Goal: Transaction & Acquisition: Book appointment/travel/reservation

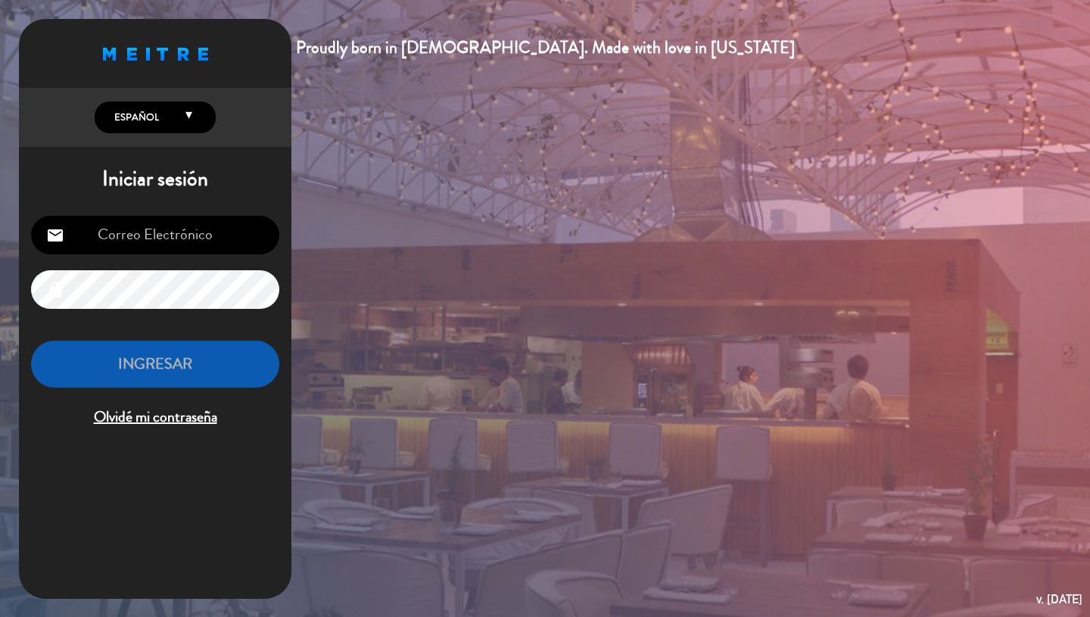
click at [202, 244] on input "email" at bounding box center [155, 235] width 248 height 39
type input "[PERSON_NAME][EMAIL_ADDRESS][DOMAIN_NAME]"
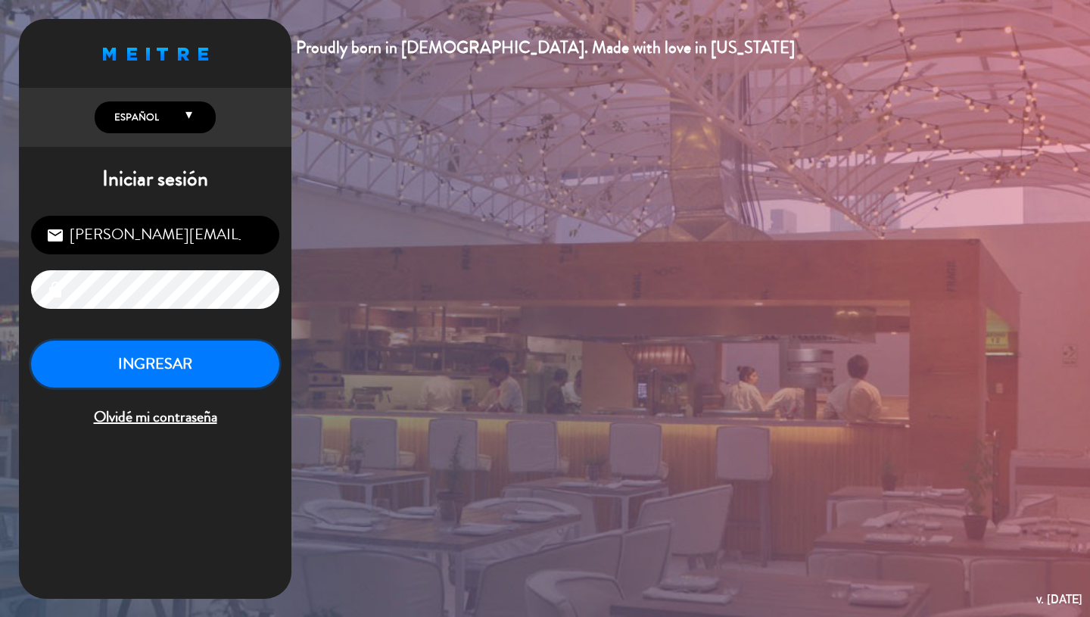
click at [228, 356] on button "INGRESAR" at bounding box center [155, 364] width 248 height 48
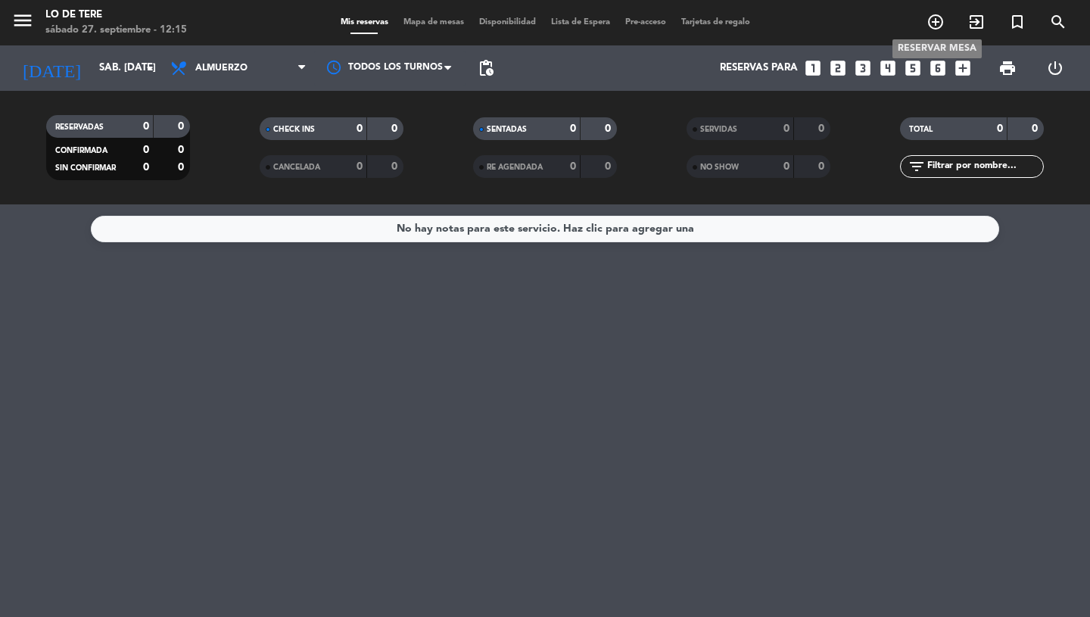
click at [432, 27] on icon "add_circle_outline" at bounding box center [935, 22] width 18 height 18
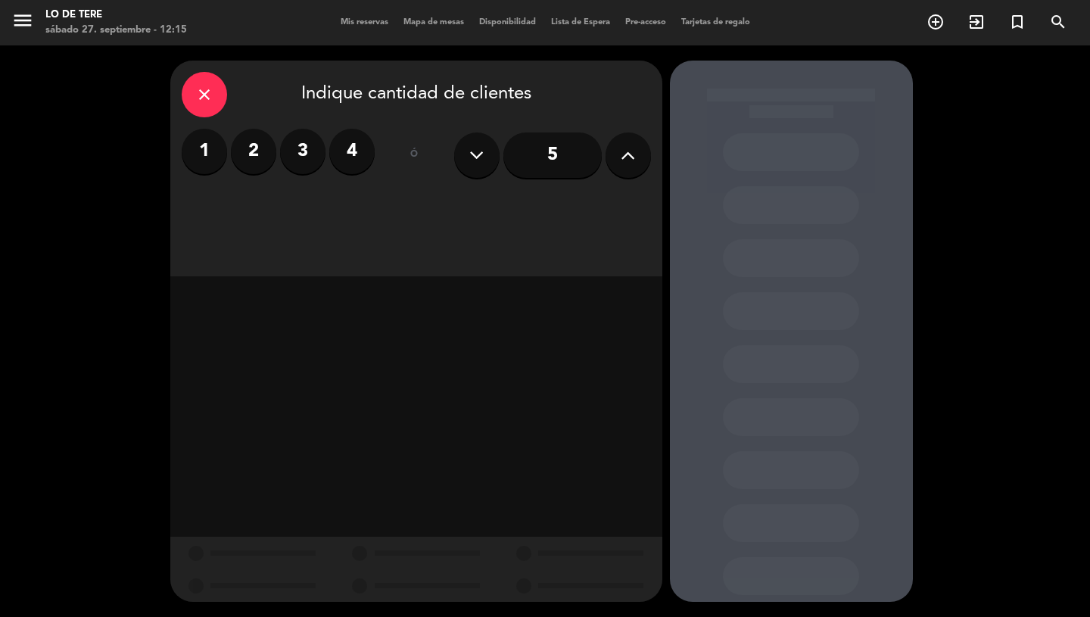
click at [432, 157] on icon at bounding box center [627, 155] width 14 height 23
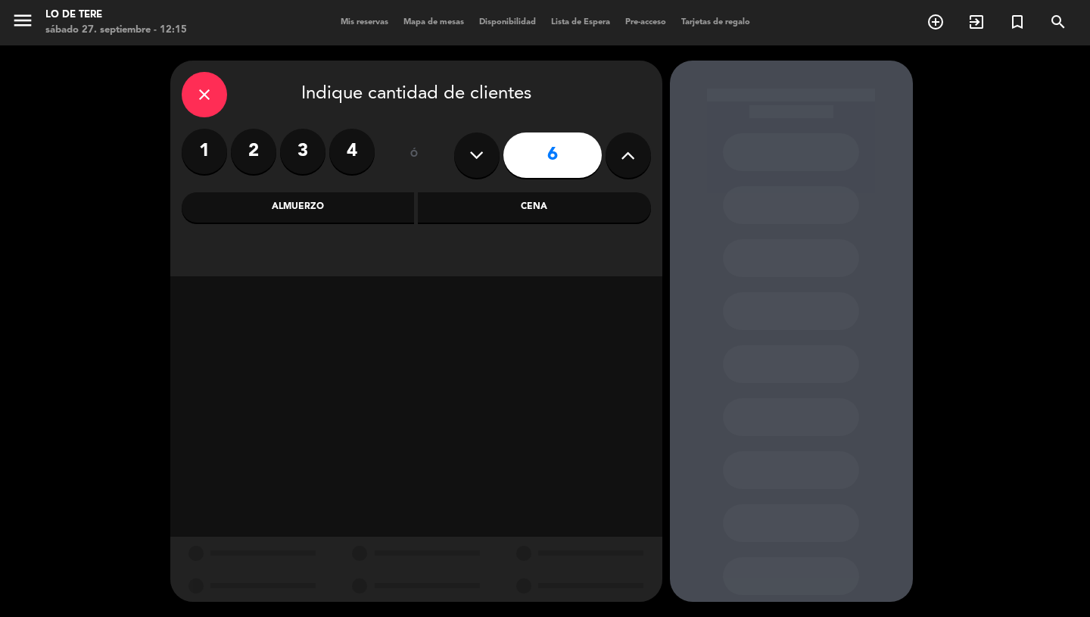
click at [395, 202] on div "Almuerzo" at bounding box center [298, 207] width 233 height 30
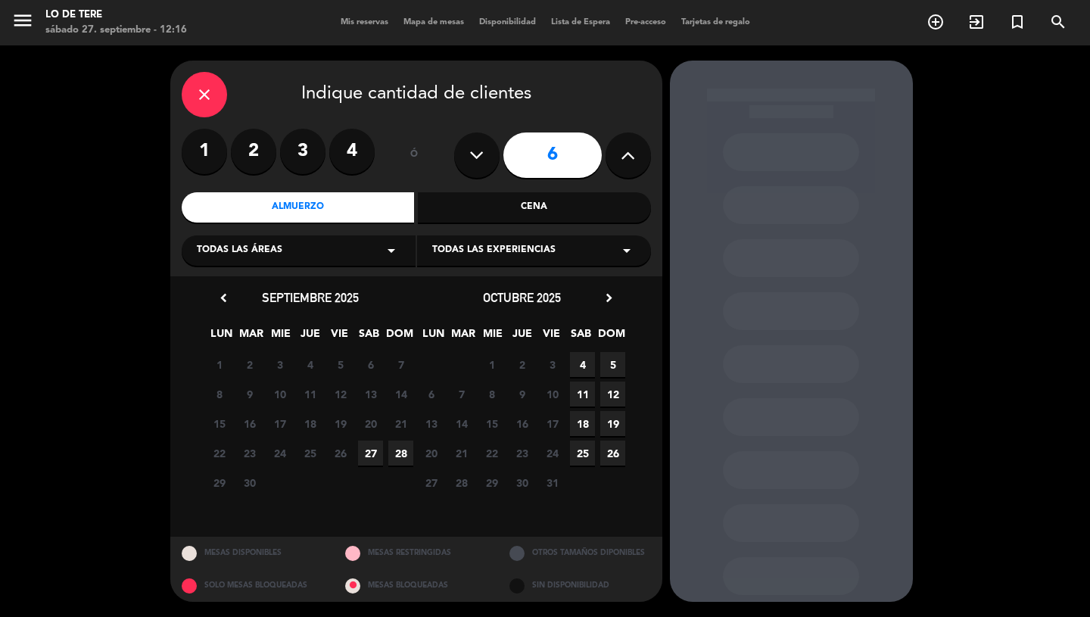
click at [368, 454] on span "27" at bounding box center [370, 452] width 25 height 25
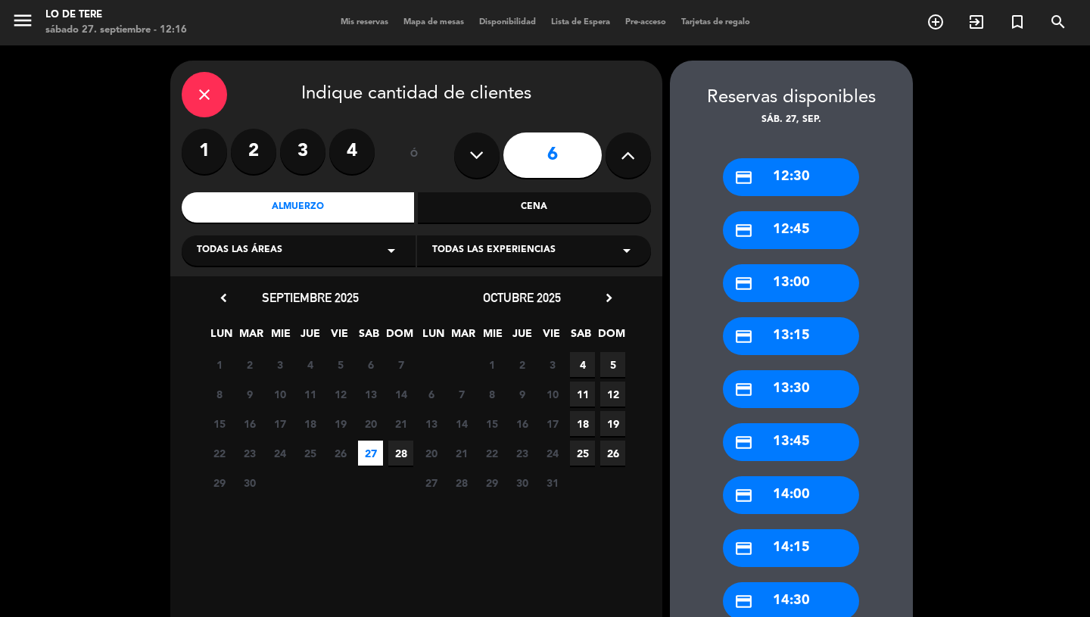
click at [432, 384] on div "credit_card 13:30" at bounding box center [791, 389] width 136 height 38
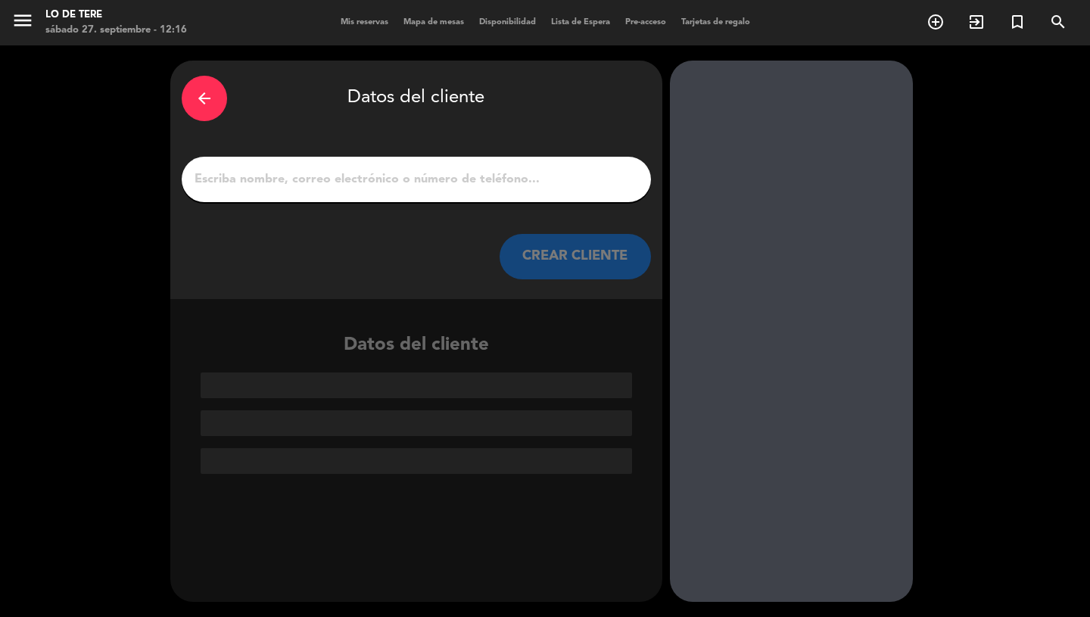
click at [432, 182] on input "1" at bounding box center [416, 179] width 446 height 21
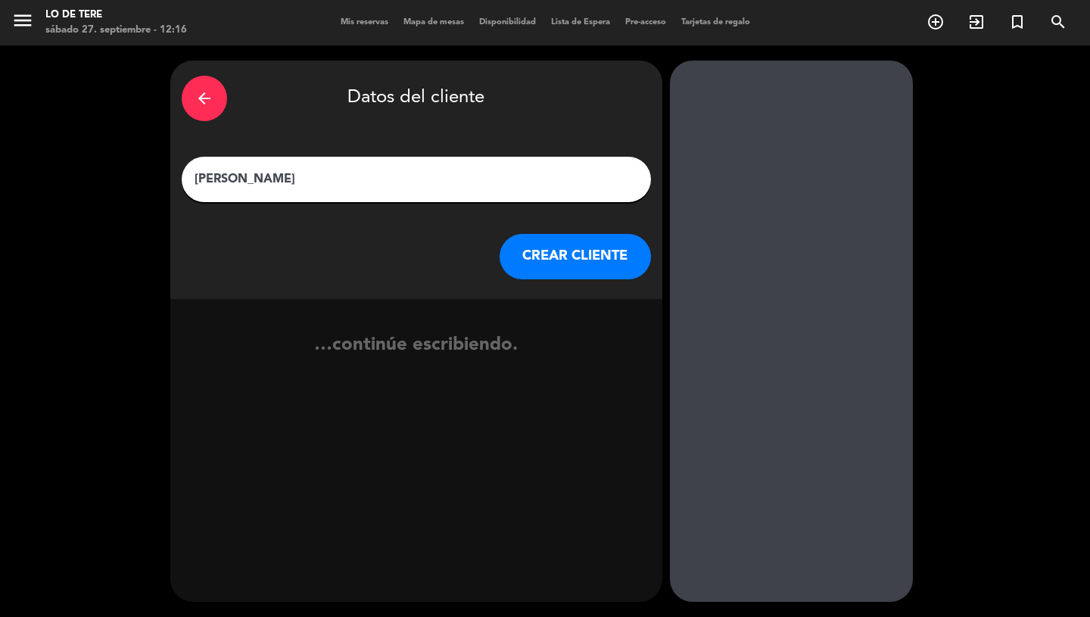
type input "[PERSON_NAME]"
click at [432, 263] on button "CREAR CLIENTE" at bounding box center [574, 256] width 151 height 45
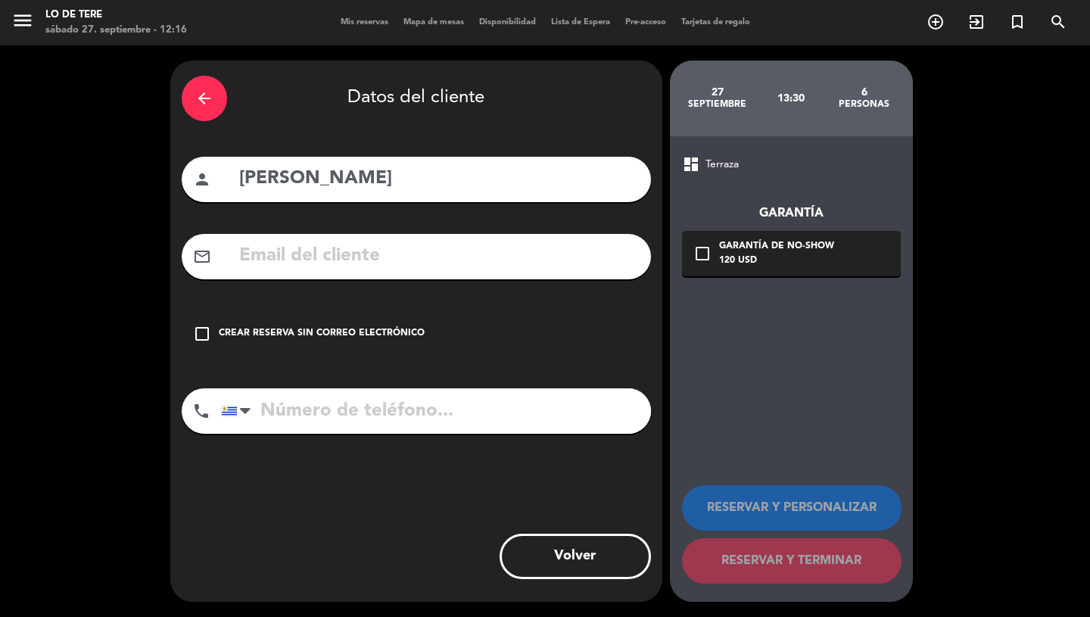
click at [216, 331] on div "check_box_outline_blank Crear reserva sin correo electrónico" at bounding box center [416, 333] width 469 height 45
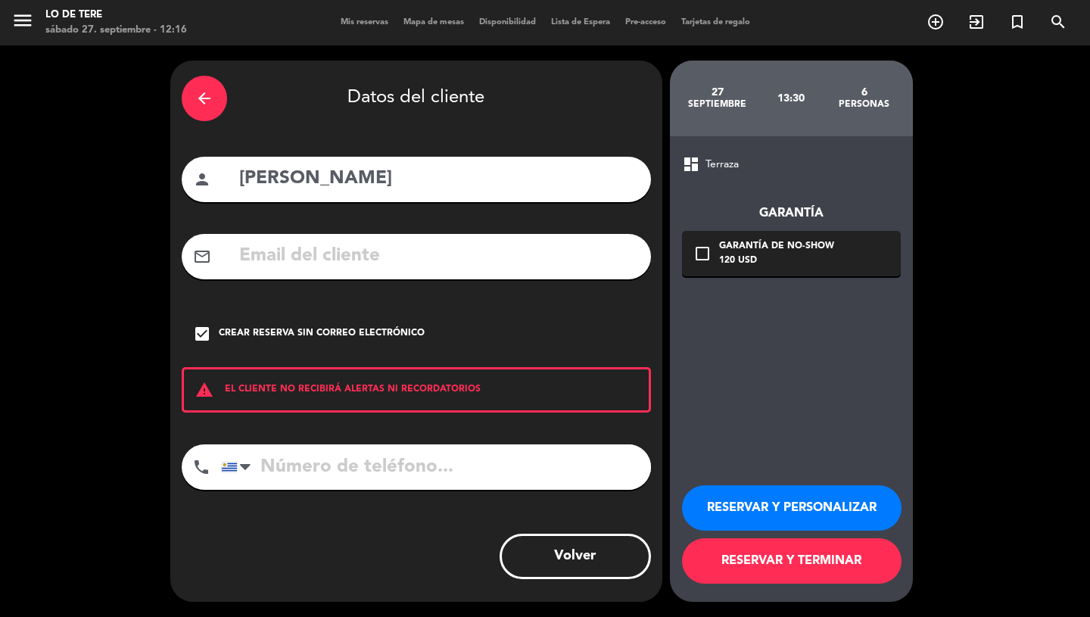
click at [432, 502] on button "RESERVAR Y TERMINAR" at bounding box center [791, 560] width 219 height 45
